Goal: Task Accomplishment & Management: Use online tool/utility

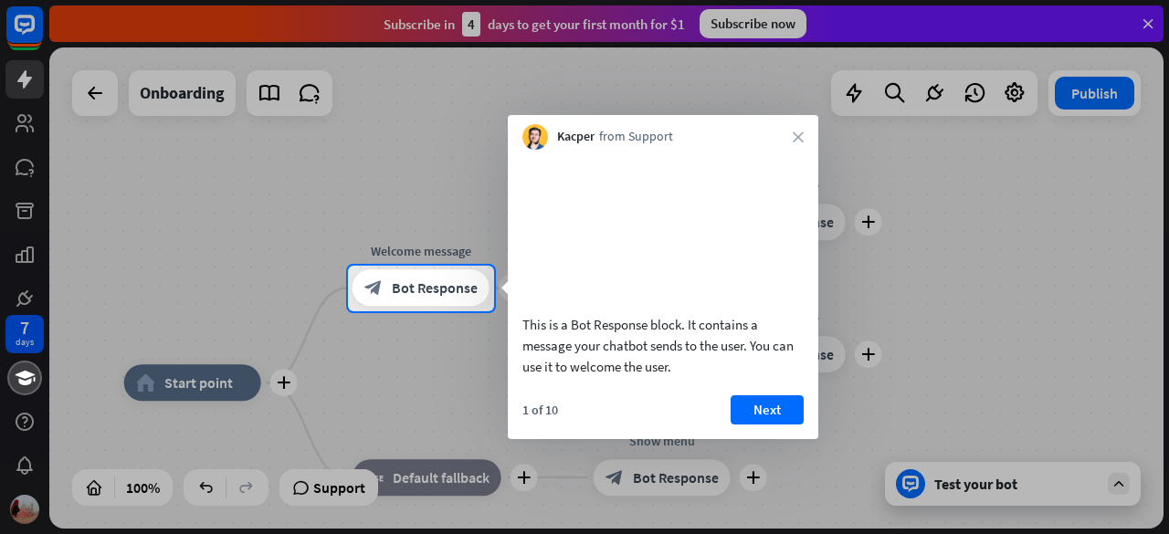
click at [807, 132] on div "Kacper from Support close" at bounding box center [663, 132] width 311 height 35
click at [797, 135] on icon "close" at bounding box center [798, 137] width 11 height 11
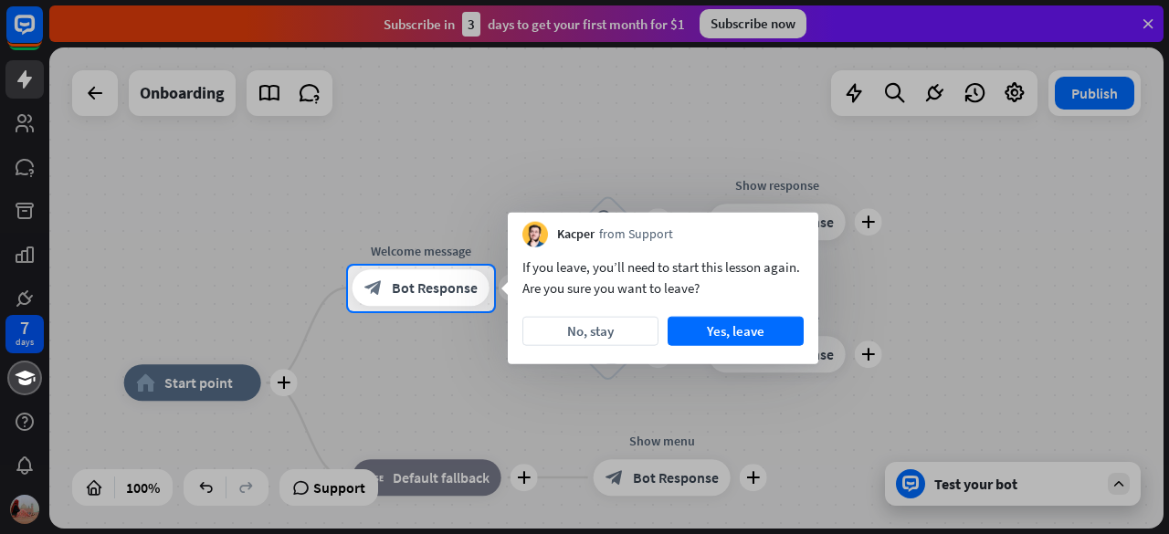
click at [146, 151] on div at bounding box center [584, 133] width 1169 height 266
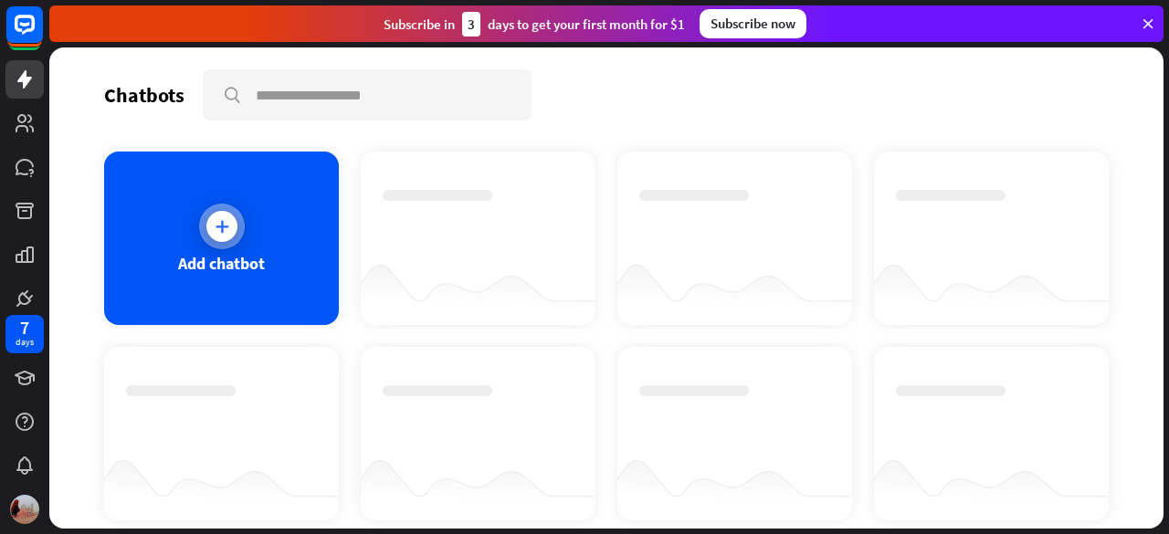
click at [200, 224] on div at bounding box center [222, 227] width 46 height 46
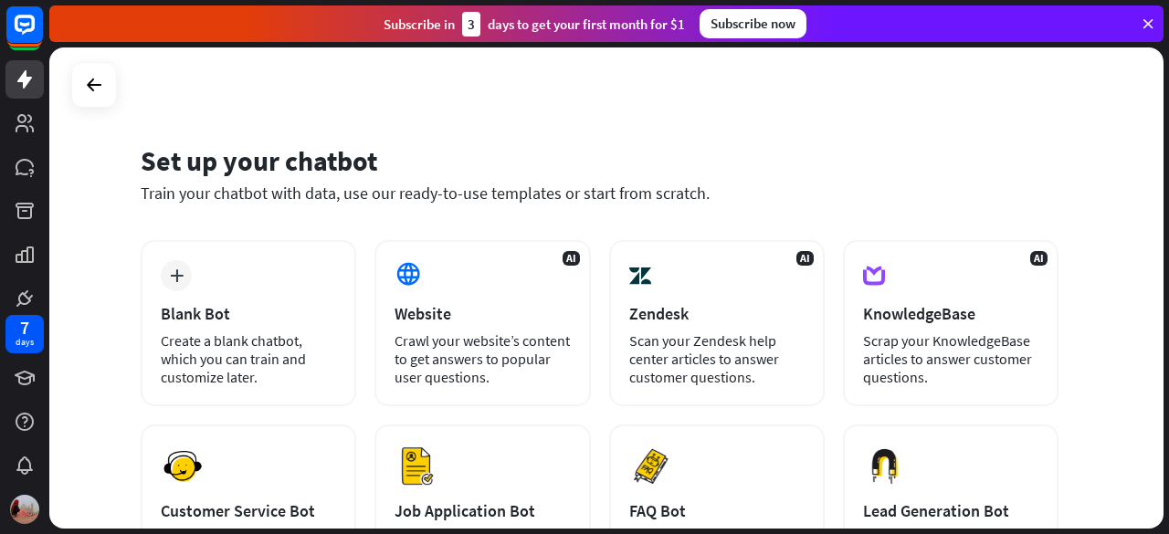
scroll to position [26, 0]
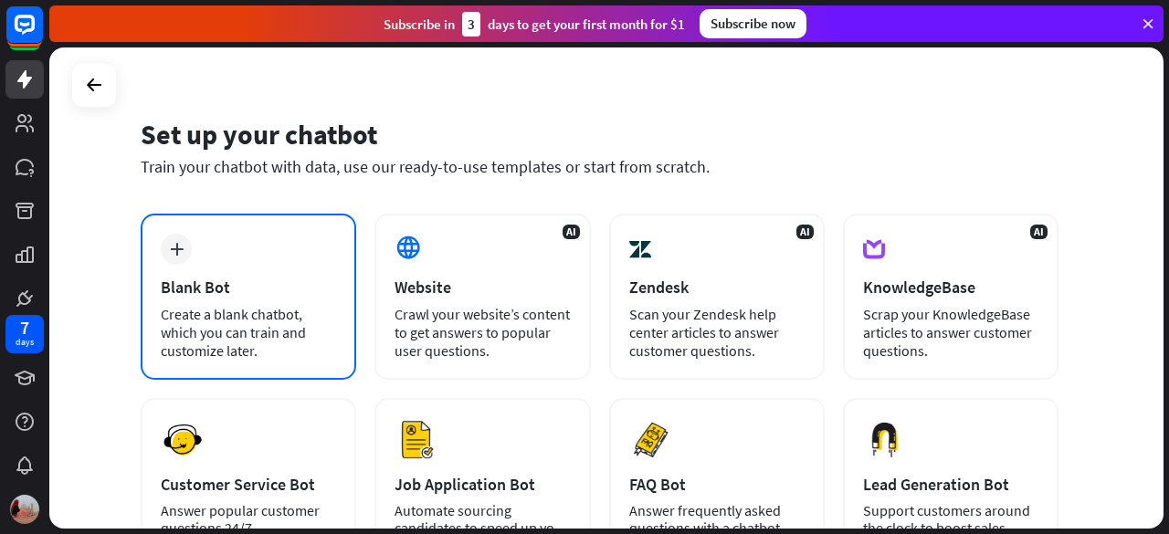
click at [196, 275] on div "plus Blank Bot Create a blank chatbot, which you can train and customize later." at bounding box center [249, 297] width 216 height 166
